Goal: Task Accomplishment & Management: Complete application form

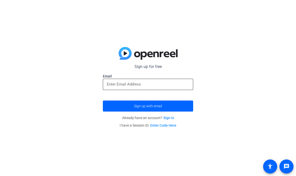
click at [171, 86] on input "email" at bounding box center [148, 84] width 82 height 6
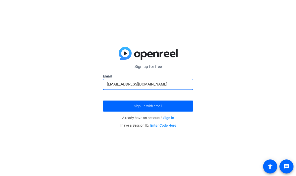
click at [148, 106] on button "Sign up with email" at bounding box center [148, 106] width 90 height 11
type input "[EMAIL_ADDRESS][DOMAIN_NAME]"
click at [148, 106] on button "Sign up with email" at bounding box center [148, 106] width 90 height 11
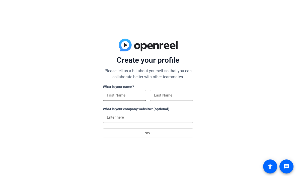
click at [122, 98] on input at bounding box center [124, 95] width 35 height 6
type input "Jordyn"
click at [178, 96] on input at bounding box center [171, 95] width 35 height 6
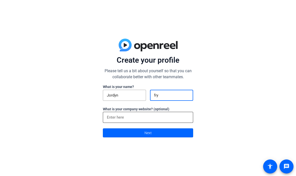
type input "fry"
click at [173, 120] on input at bounding box center [148, 117] width 82 height 6
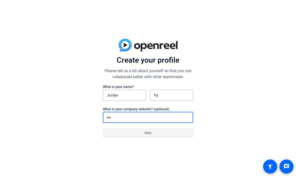
click at [173, 132] on span at bounding box center [148, 133] width 90 height 12
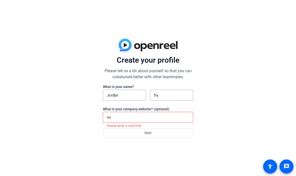
click at [181, 120] on input "no" at bounding box center [148, 117] width 82 height 6
type input "n"
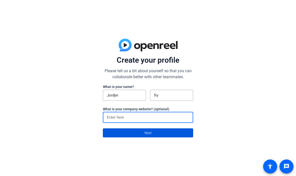
click at [168, 133] on span at bounding box center [148, 133] width 90 height 12
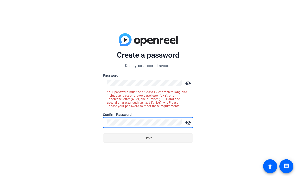
click at [169, 138] on span at bounding box center [148, 138] width 90 height 12
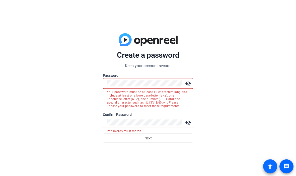
click at [264, 173] on span at bounding box center [270, 167] width 14 height 14
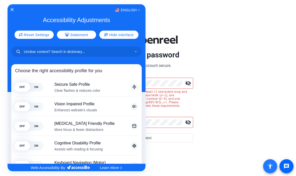
click at [179, 84] on div at bounding box center [148, 88] width 296 height 176
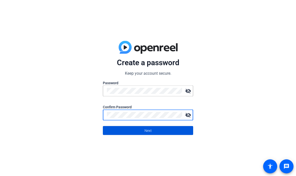
click at [191, 127] on span at bounding box center [148, 131] width 90 height 12
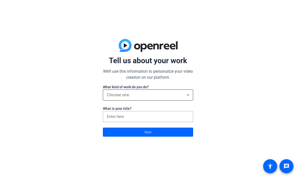
click at [178, 93] on div "Choose one" at bounding box center [147, 95] width 80 height 6
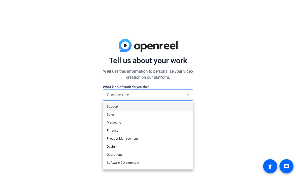
click at [212, 97] on div at bounding box center [148, 88] width 296 height 176
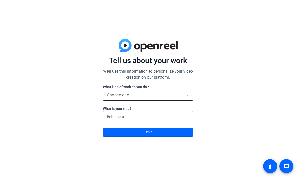
click at [167, 97] on div "Choose one" at bounding box center [147, 95] width 80 height 6
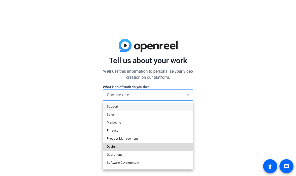
click at [131, 145] on mat-option "Design" at bounding box center [148, 147] width 90 height 8
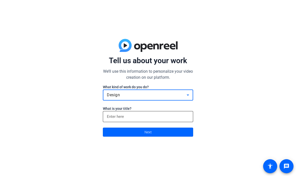
click at [158, 119] on input at bounding box center [148, 117] width 82 height 6
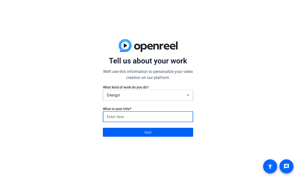
click at [166, 137] on span at bounding box center [148, 132] width 90 height 12
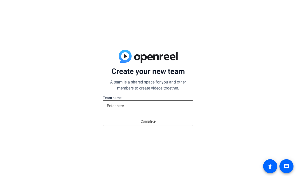
click at [161, 108] on input at bounding box center [148, 106] width 82 height 6
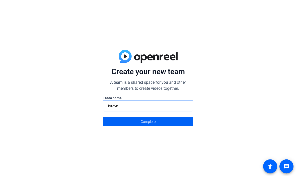
type input "Jordyn"
click at [171, 116] on span at bounding box center [148, 122] width 90 height 12
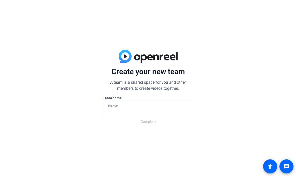
click at [174, 123] on form "Create your new team A team is a shared space for you and other members to crea…" at bounding box center [148, 96] width 90 height 59
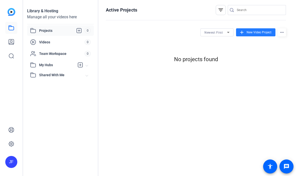
click at [260, 31] on span "New Video Project" at bounding box center [259, 32] width 25 height 5
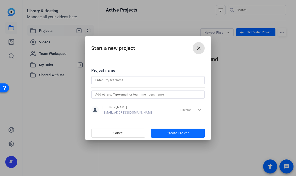
click at [180, 135] on span "Create Project" at bounding box center [178, 133] width 22 height 5
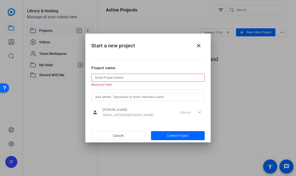
click at [161, 75] on input at bounding box center [147, 78] width 105 height 6
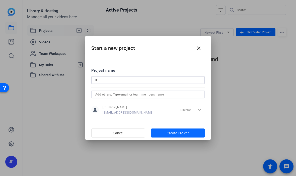
type input "K"
click at [183, 129] on span "button" at bounding box center [178, 133] width 54 height 12
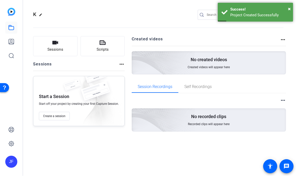
click at [235, 65] on div "No created videos Created videos will appear here" at bounding box center [209, 62] width 155 height 23
